Goal: Find specific page/section: Find specific page/section

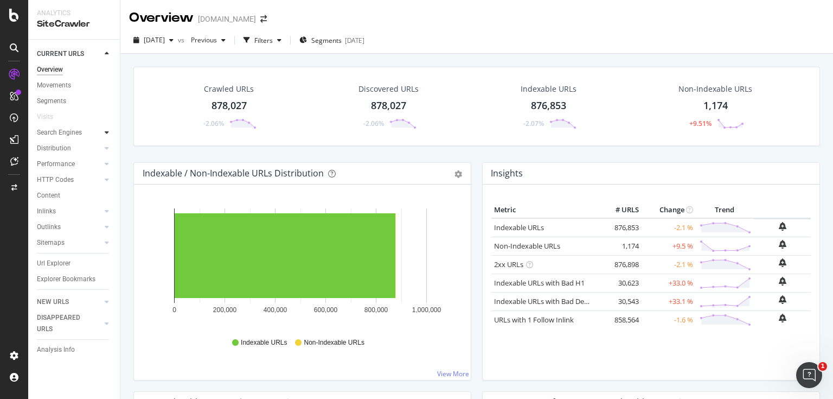
click at [104, 137] on div at bounding box center [106, 132] width 11 height 11
click at [101, 247] on div at bounding box center [106, 242] width 11 height 11
click at [101, 240] on div at bounding box center [106, 245] width 11 height 11
click at [62, 240] on div "Insights" at bounding box center [53, 245] width 23 height 11
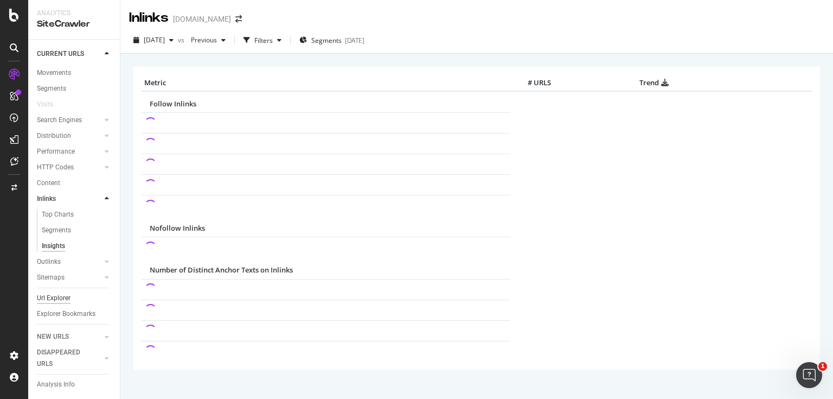
click at [57, 292] on div "Url Explorer" at bounding box center [54, 297] width 34 height 11
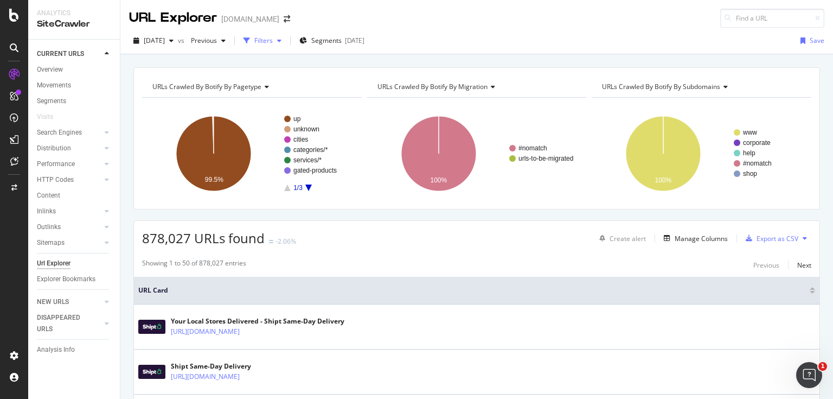
click at [250, 40] on icon "button" at bounding box center [246, 40] width 7 height 7
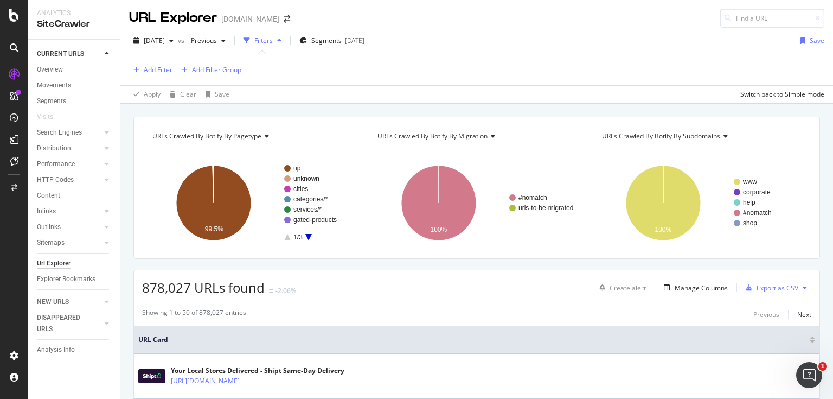
click at [165, 74] on div "Add Filter" at bounding box center [158, 69] width 29 height 9
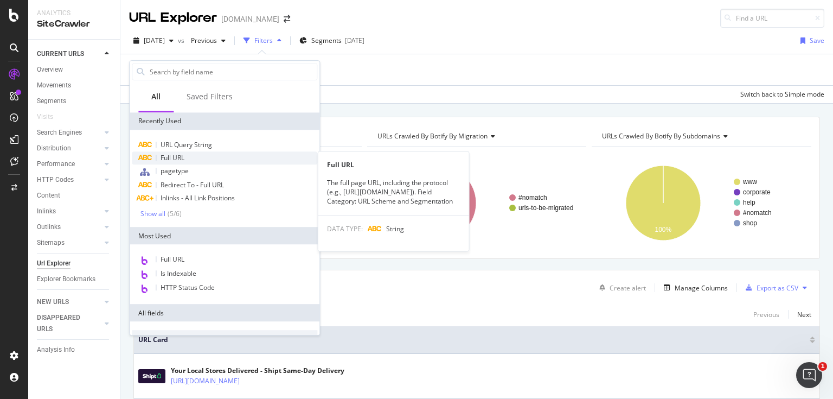
click at [165, 156] on span "Full URL" at bounding box center [173, 157] width 24 height 9
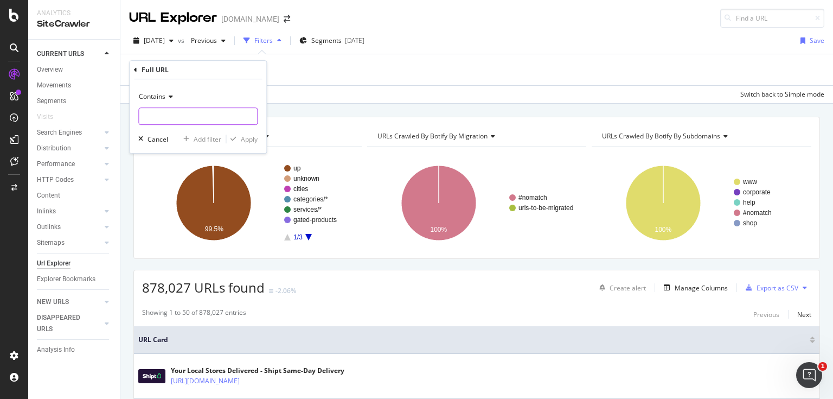
drag, startPoint x: 173, startPoint y: 129, endPoint x: 170, endPoint y: 124, distance: 5.9
click at [172, 128] on div "Contains Cancel Add filter Apply" at bounding box center [198, 116] width 137 height 74
click at [168, 120] on input "text" at bounding box center [198, 115] width 118 height 17
type input "?zip"
click at [252, 137] on div "Apply" at bounding box center [249, 138] width 17 height 9
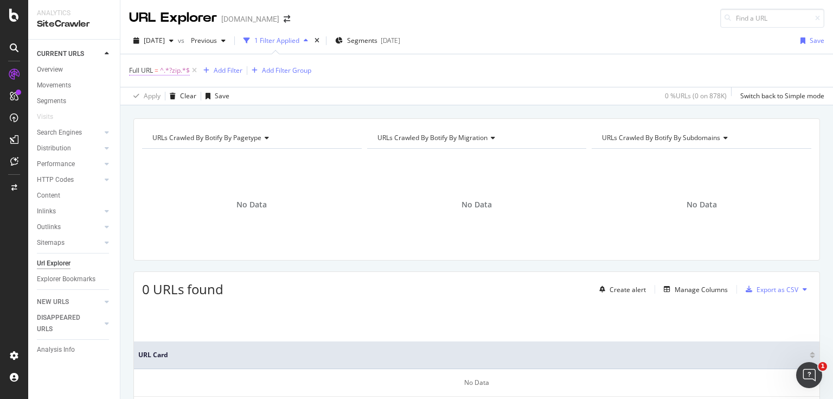
click at [172, 74] on span "^.*?zip.*$" at bounding box center [175, 70] width 30 height 15
click at [152, 116] on input "?zip" at bounding box center [190, 114] width 102 height 17
click at [144, 115] on input "?zip" at bounding box center [190, 114] width 102 height 17
type input "zipcode"
click at [252, 134] on div "Apply" at bounding box center [249, 137] width 17 height 9
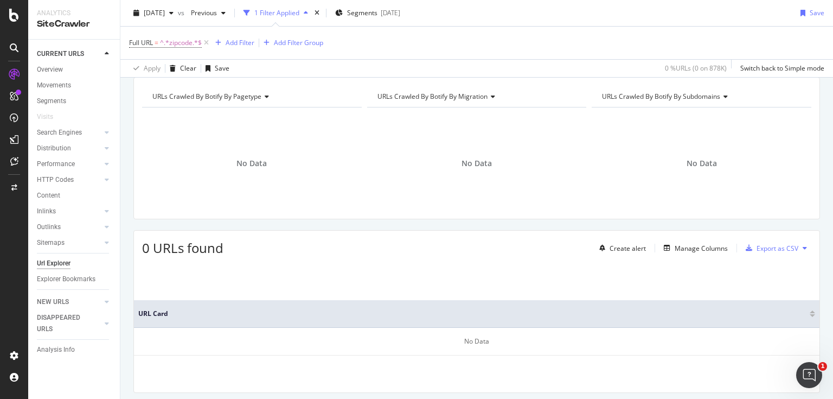
scroll to position [43, 0]
click at [33, 171] on div "CURRENT URLS Overview Movements Segments Visits Search Engines Top Charts Segme…" at bounding box center [74, 219] width 92 height 359
